Goal: Task Accomplishment & Management: Use online tool/utility

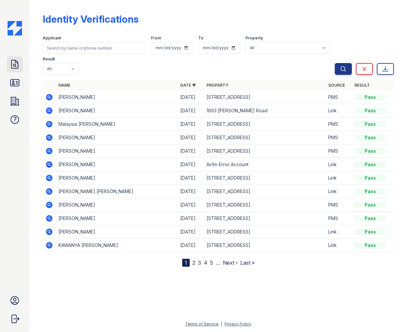
click at [20, 64] on icon at bounding box center [15, 64] width 11 height 11
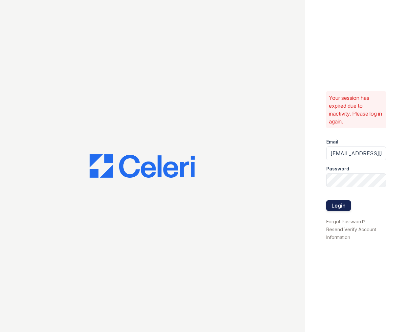
click at [345, 205] on button "Login" at bounding box center [339, 205] width 25 height 11
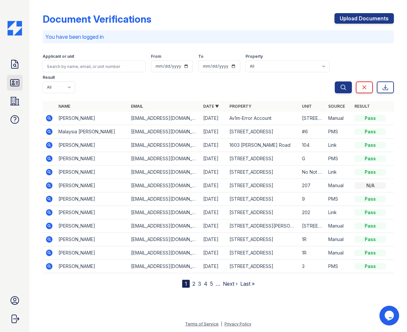
click at [17, 84] on icon at bounding box center [15, 83] width 9 height 7
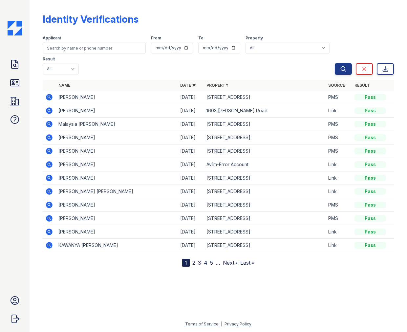
click at [48, 121] on icon at bounding box center [49, 124] width 7 height 7
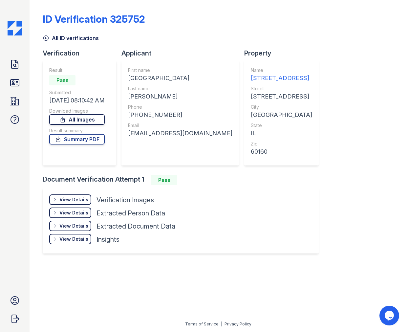
click at [90, 118] on link "All Images" at bounding box center [77, 119] width 56 height 11
click at [81, 141] on link "Summary PDF" at bounding box center [77, 139] width 56 height 11
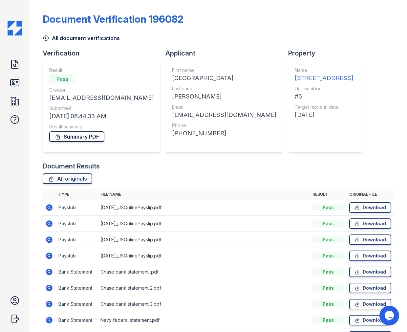
click at [68, 137] on link "Summary PDF" at bounding box center [76, 136] width 55 height 11
click at [77, 180] on link "All originals" at bounding box center [68, 179] width 50 height 11
